Goal: Transaction & Acquisition: Subscribe to service/newsletter

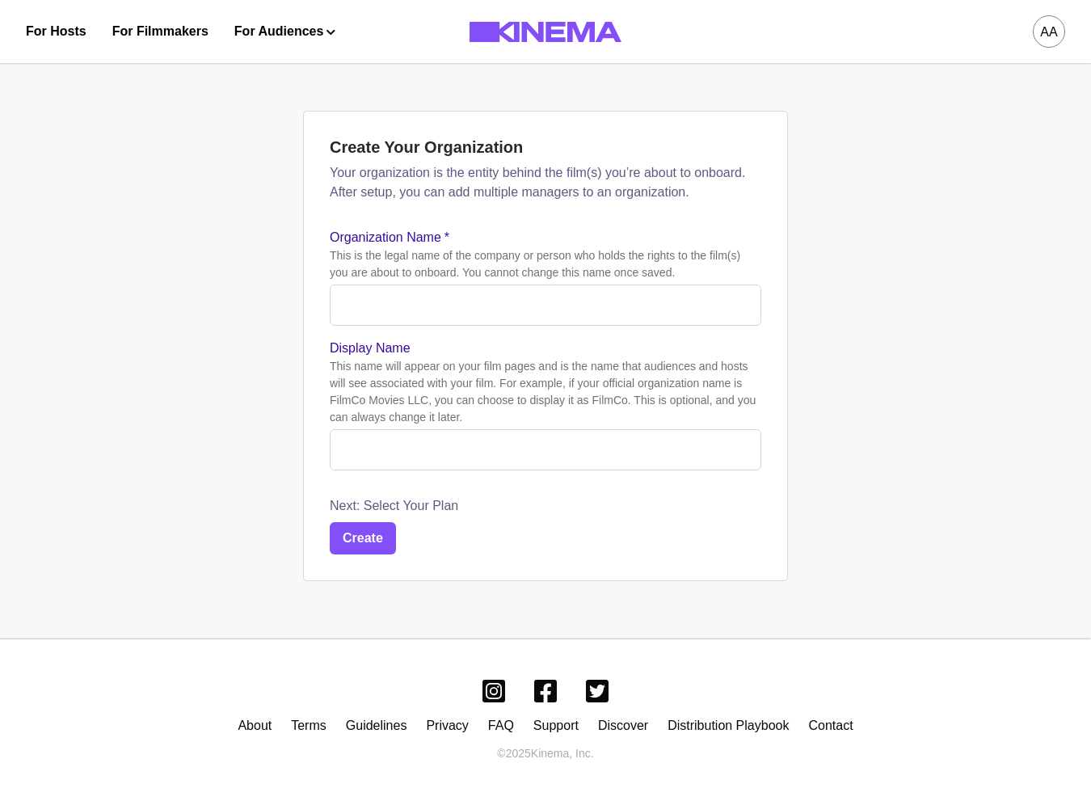
click at [543, 300] on input "Organization Name *" at bounding box center [546, 305] width 432 height 41
type input "**********"
click at [378, 531] on button "Create" at bounding box center [363, 538] width 66 height 32
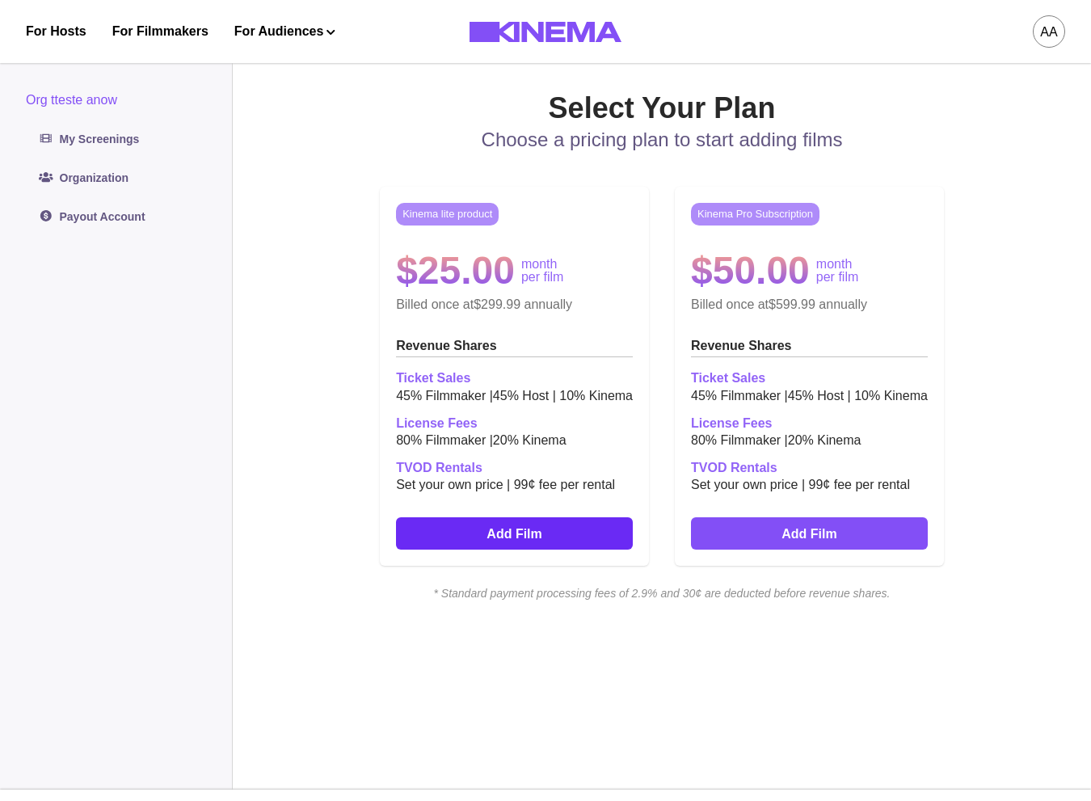
click at [581, 531] on link "Add Film" at bounding box center [514, 533] width 237 height 32
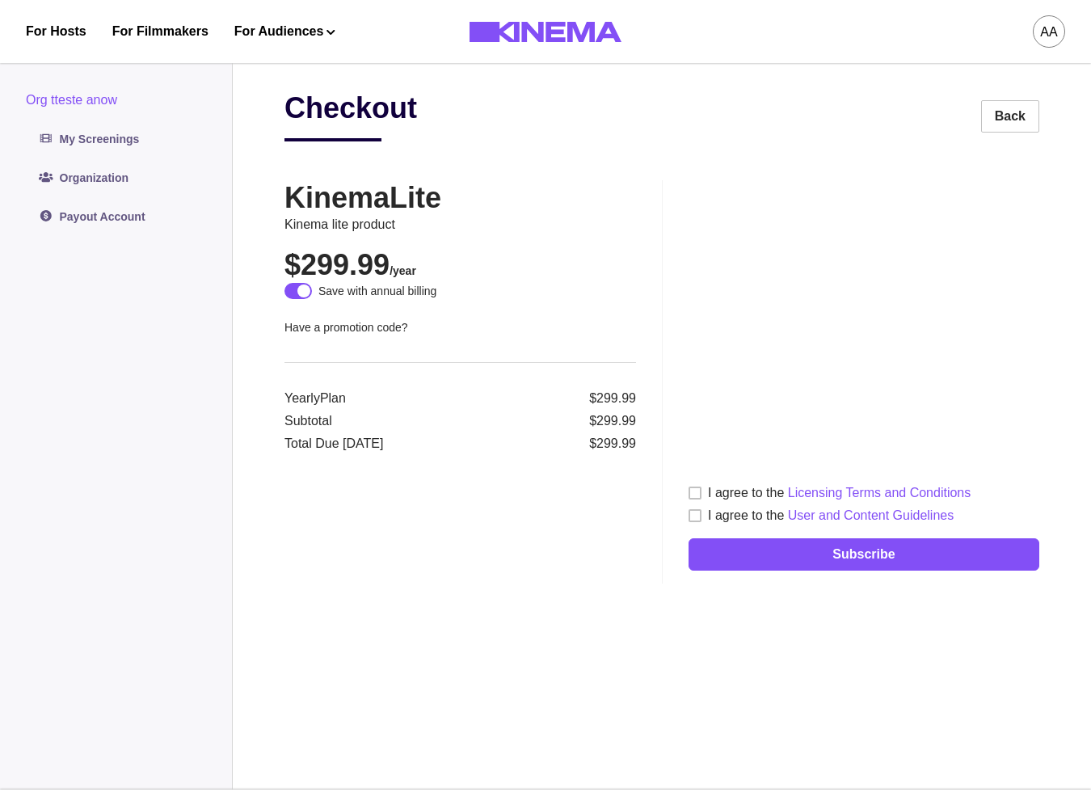
click at [693, 489] on span at bounding box center [695, 493] width 13 height 13
click at [693, 511] on label "I agree to the User and Content Guidelines" at bounding box center [821, 515] width 265 height 19
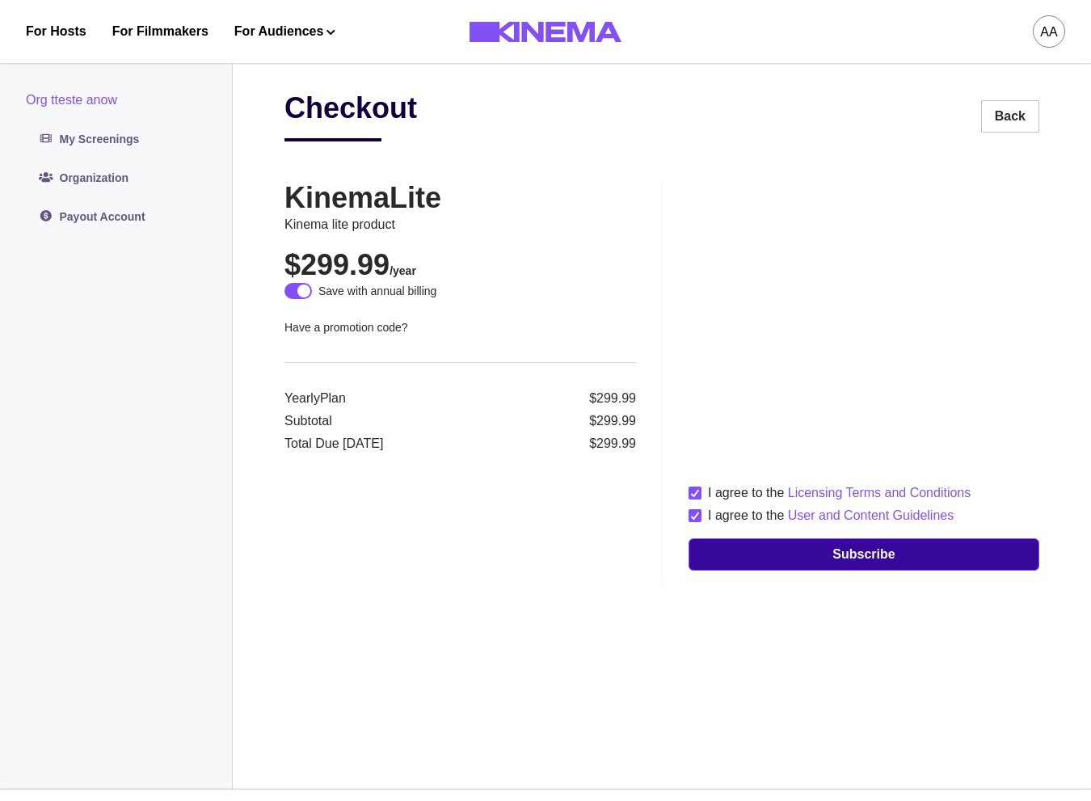
click at [770, 546] on button "Subscribe" at bounding box center [864, 554] width 351 height 32
